Goal: Find specific page/section: Find specific page/section

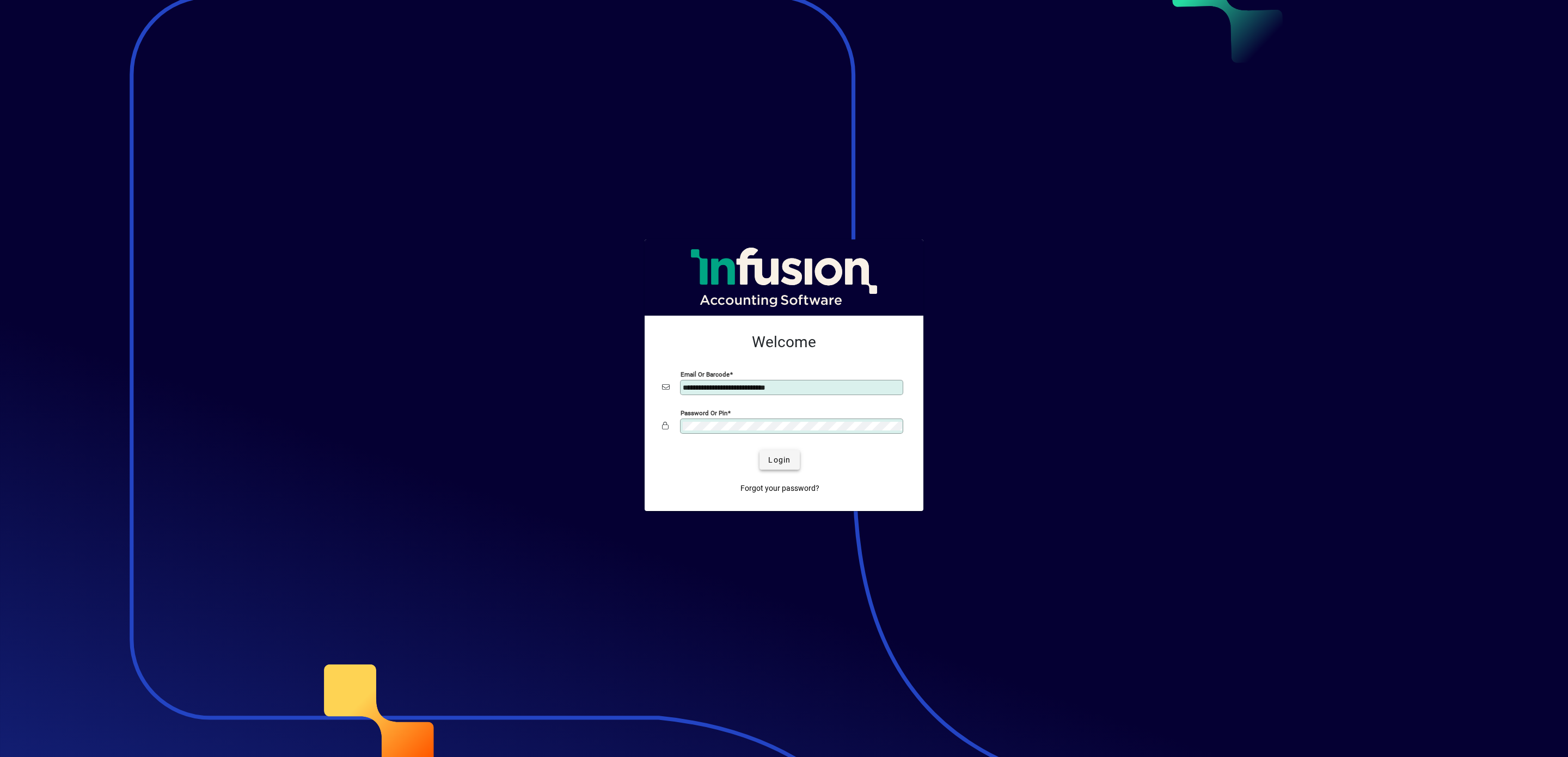
type input "**********"
click at [776, 457] on span "Login" at bounding box center [779, 460] width 22 height 12
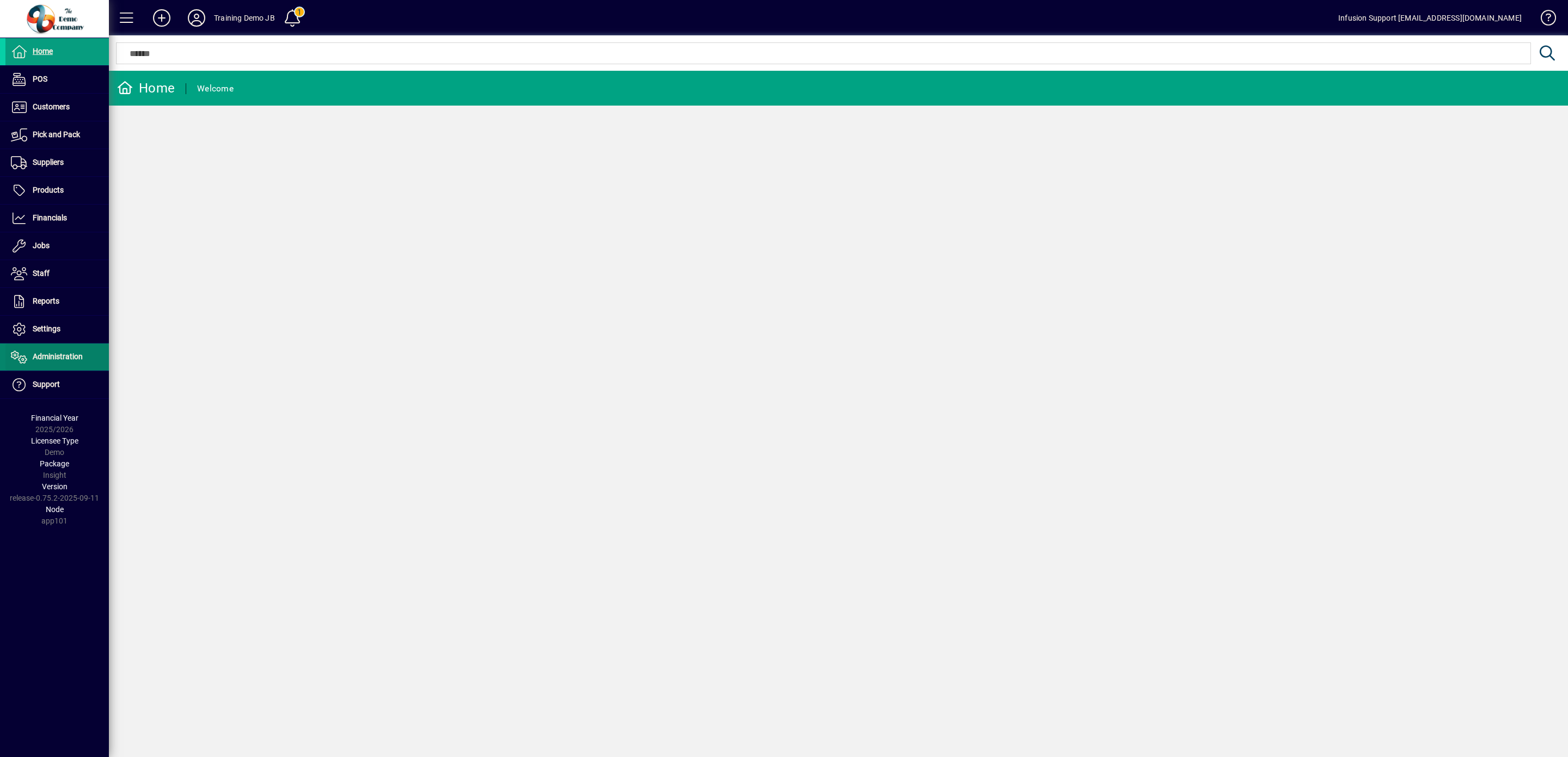
click at [60, 359] on span "Administration" at bounding box center [57, 356] width 50 height 8
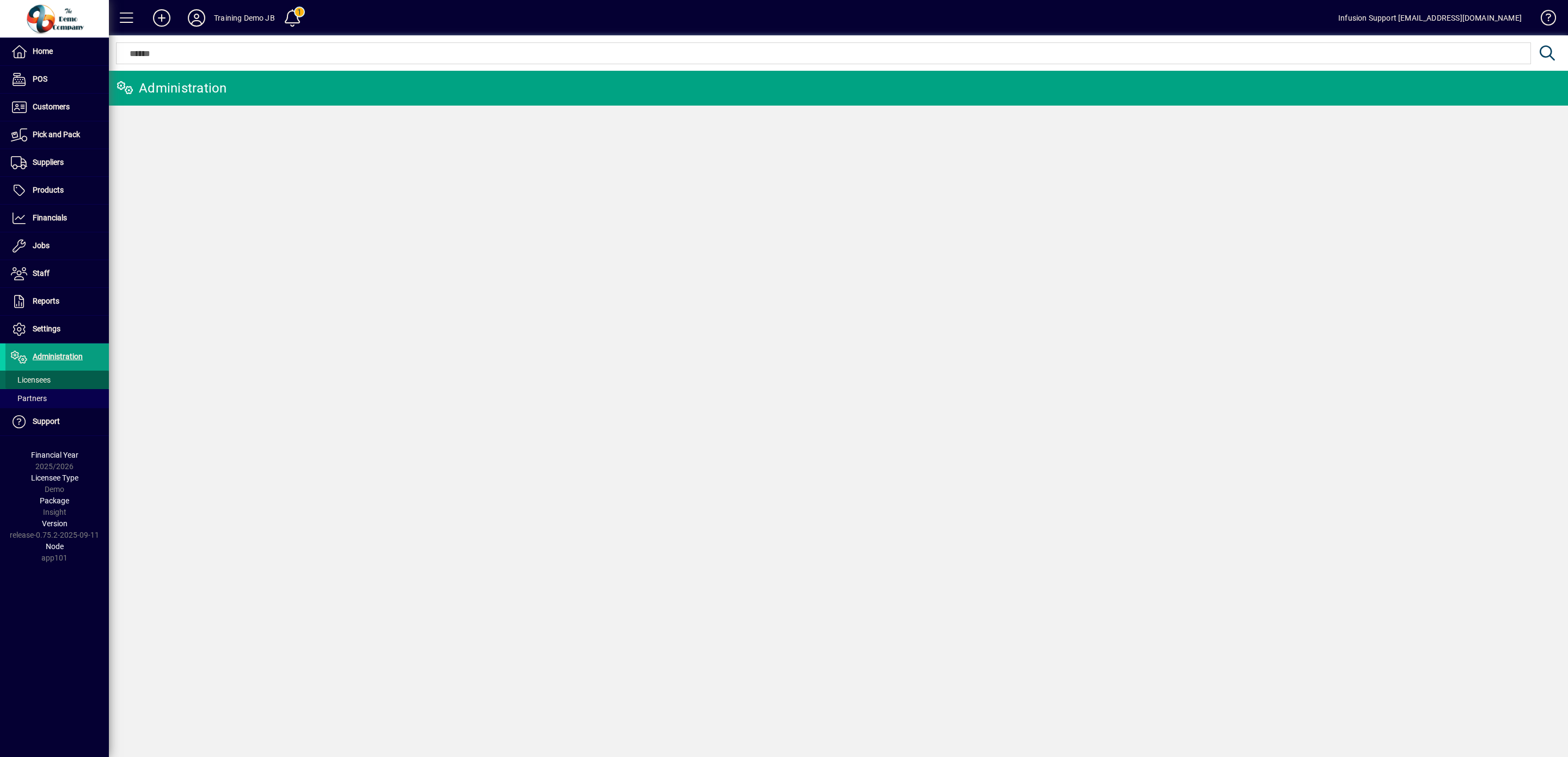
click at [33, 384] on span "Licensees" at bounding box center [31, 379] width 40 height 8
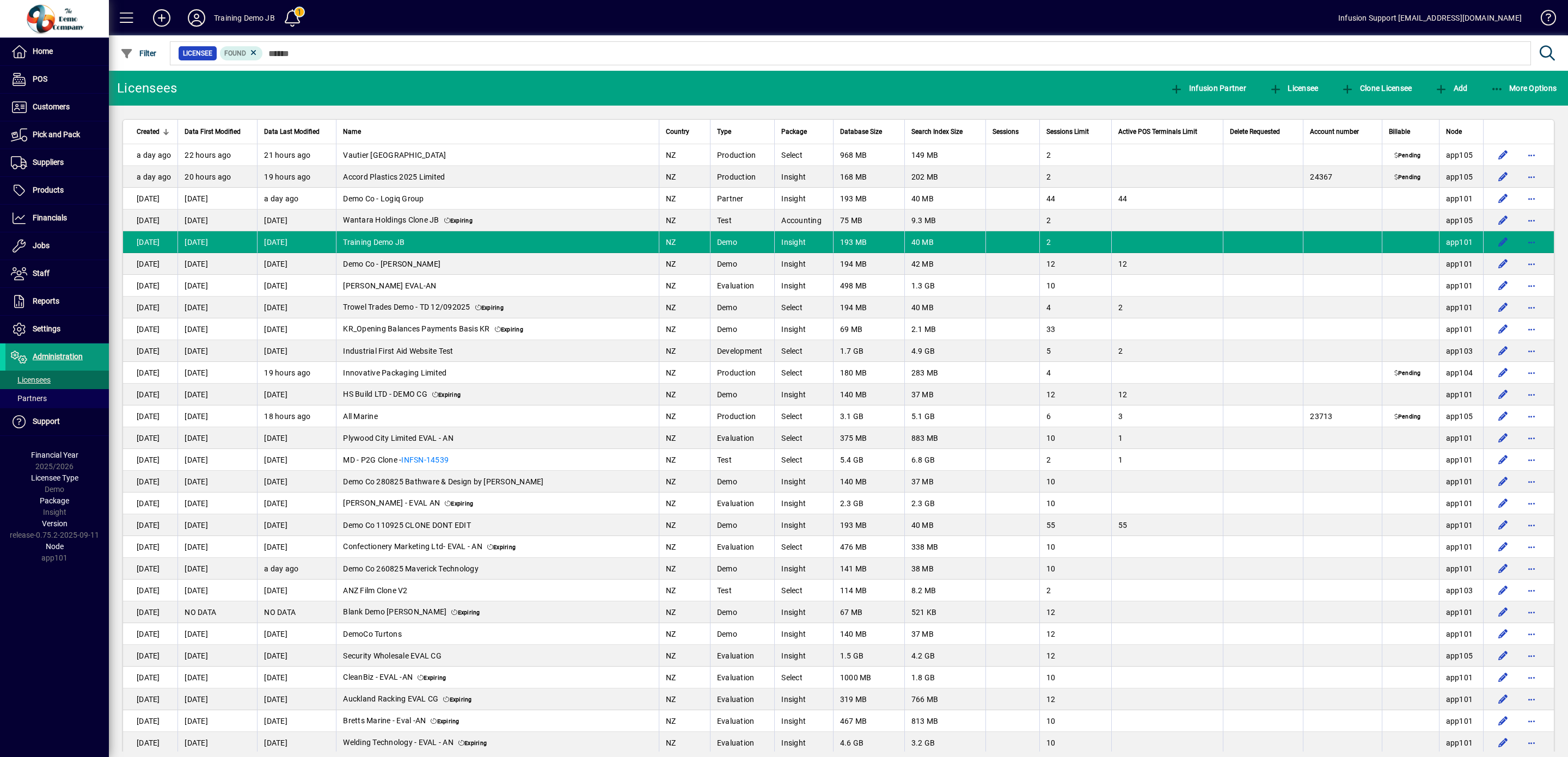
click at [55, 354] on span "Administration" at bounding box center [44, 357] width 77 height 13
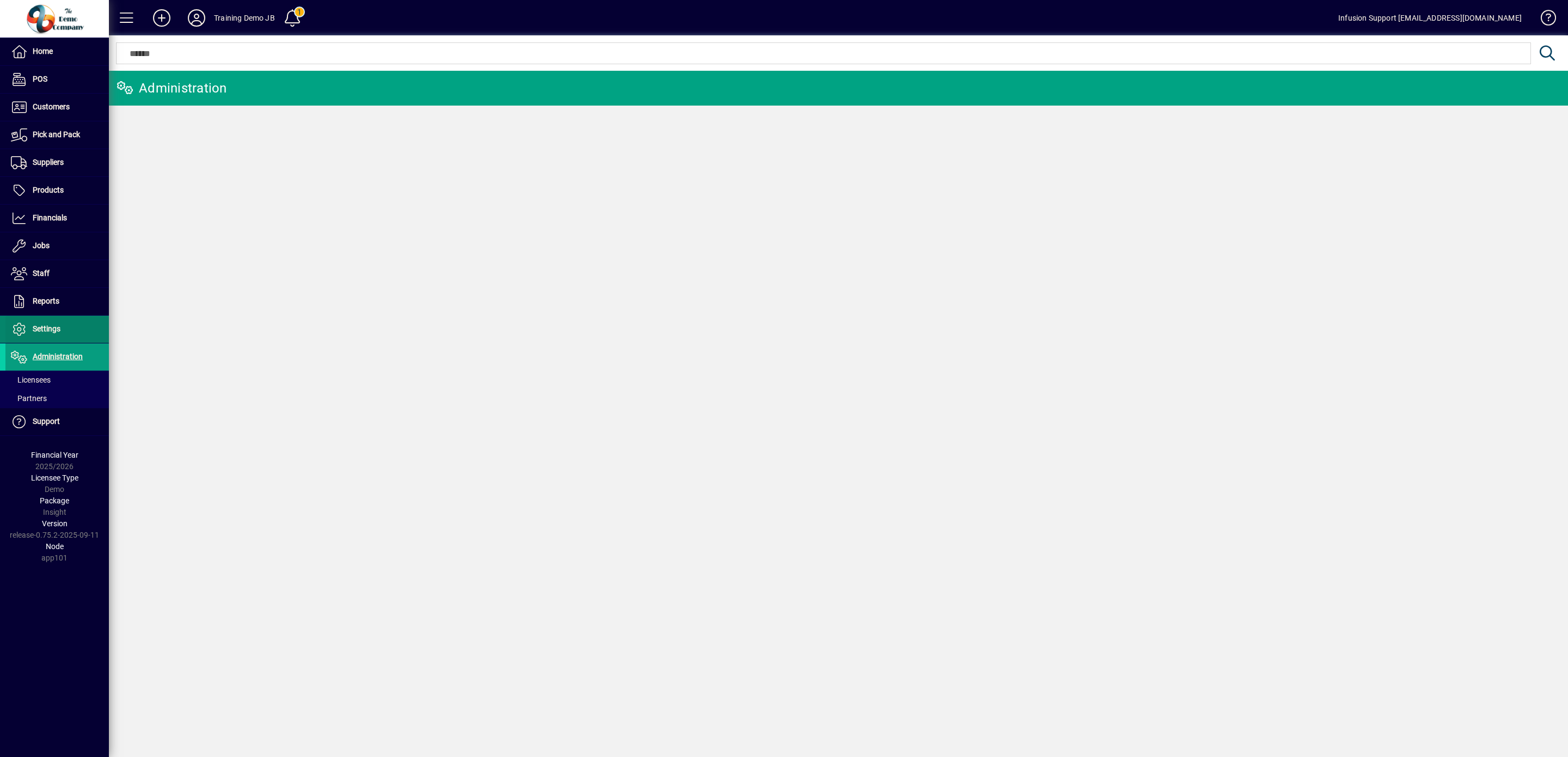
click at [55, 333] on span "Settings" at bounding box center [46, 328] width 28 height 8
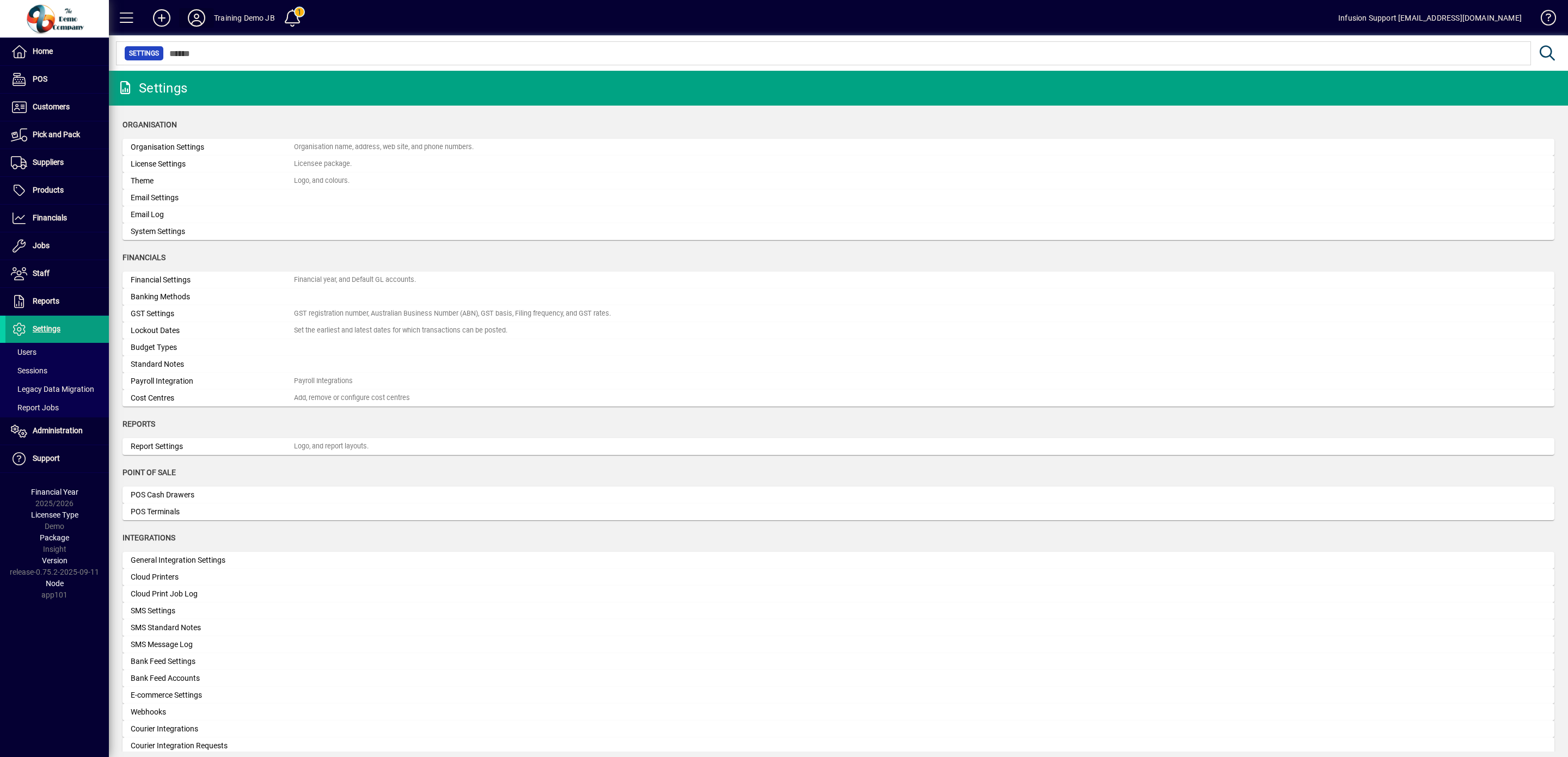
click at [195, 24] on icon at bounding box center [196, 18] width 21 height 18
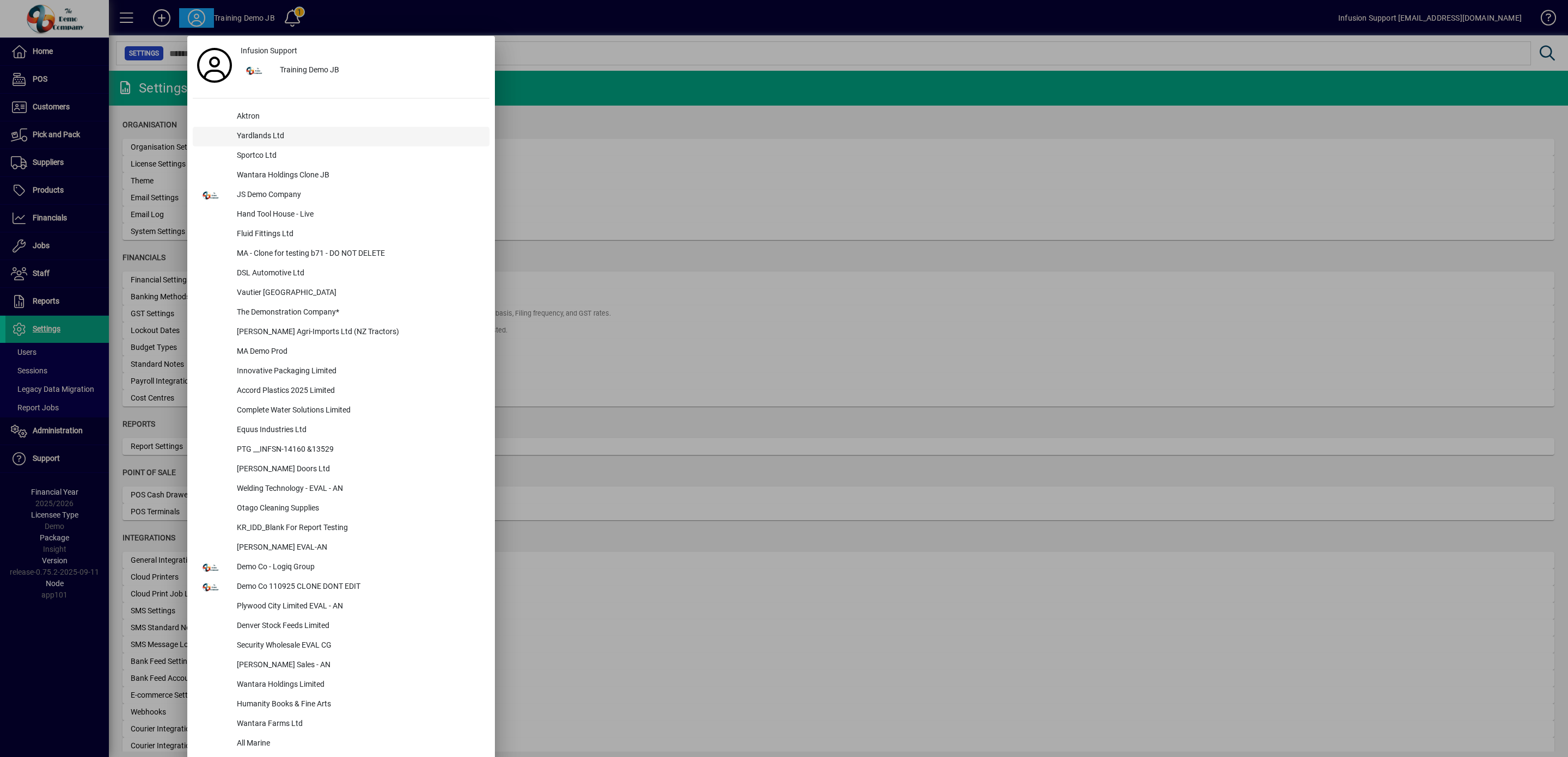
click at [268, 135] on div "Yardlands Ltd" at bounding box center [358, 137] width 261 height 20
